Goal: Transaction & Acquisition: Register for event/course

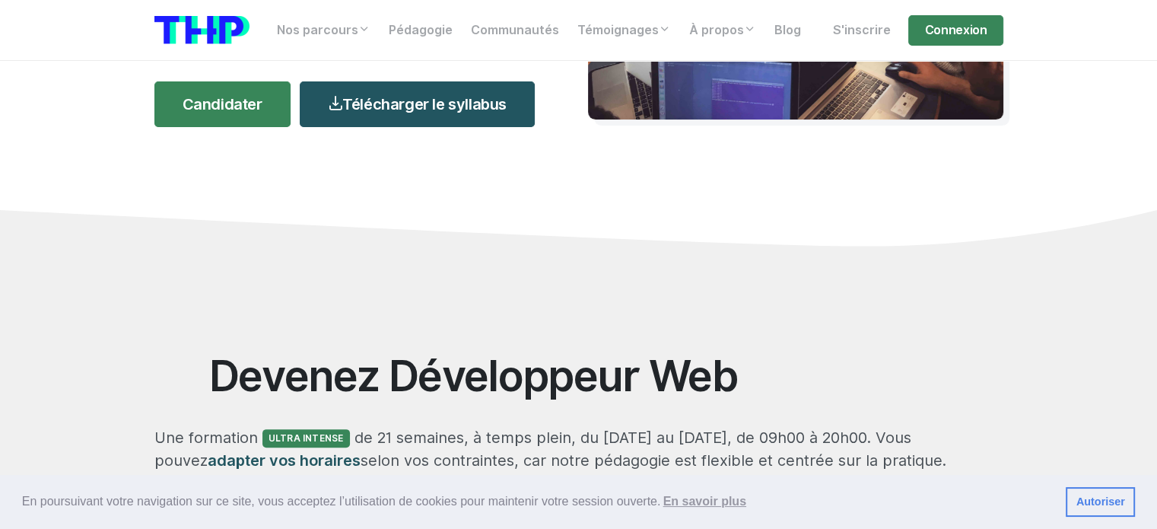
scroll to position [228, 0]
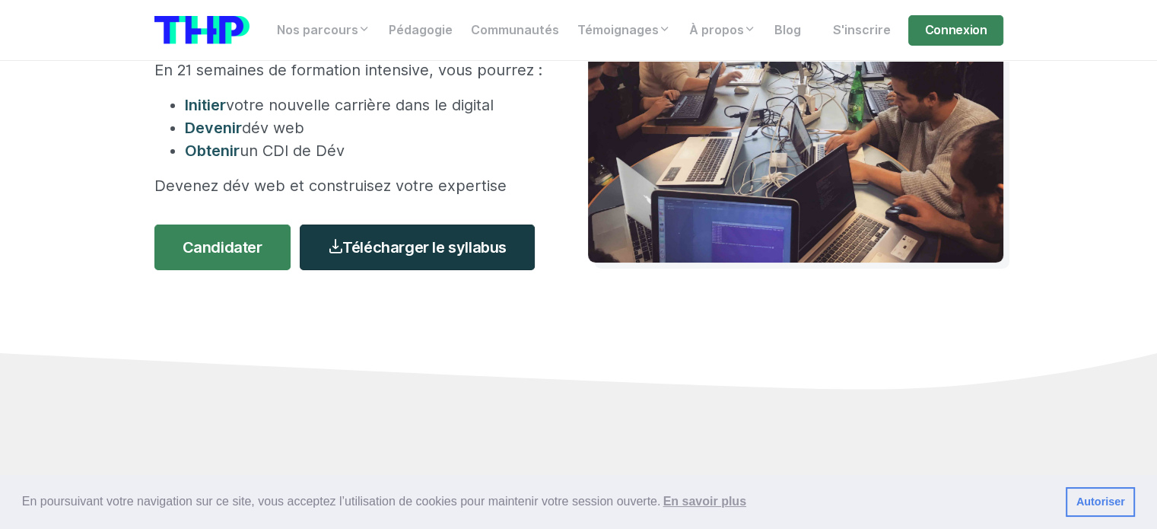
click at [380, 250] on link "Télécharger le syllabus" at bounding box center [417, 247] width 235 height 46
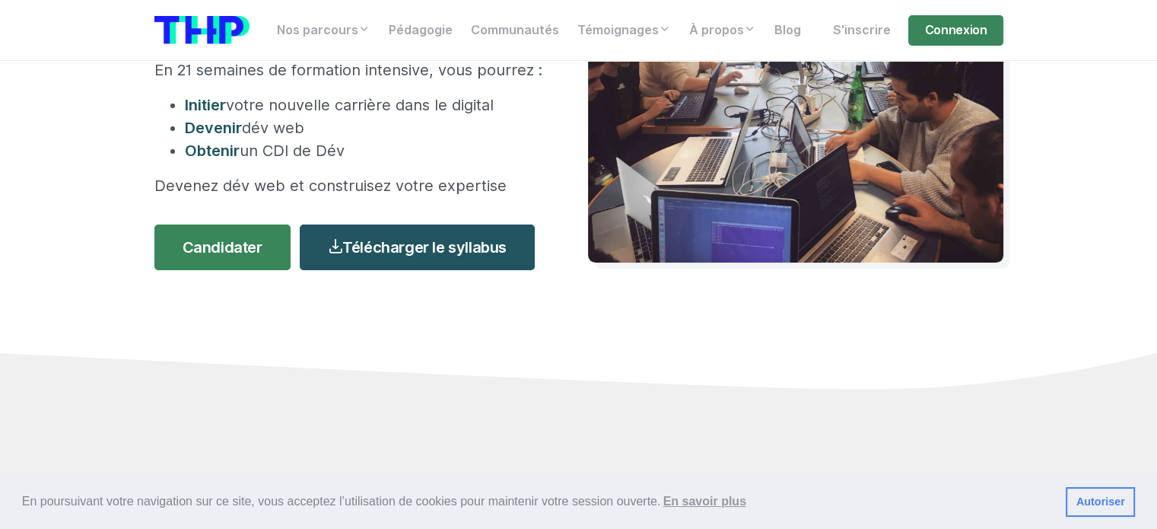
click at [1023, 349] on section "Formation Développeur 21 semaines intenses En 21 semaines de formation intensiv…" at bounding box center [578, 128] width 1157 height 590
click at [1116, 186] on section "Formation Développeur 21 semaines intenses En 21 semaines de formation intensiv…" at bounding box center [578, 128] width 1157 height 590
